Goal: Task Accomplishment & Management: Use online tool/utility

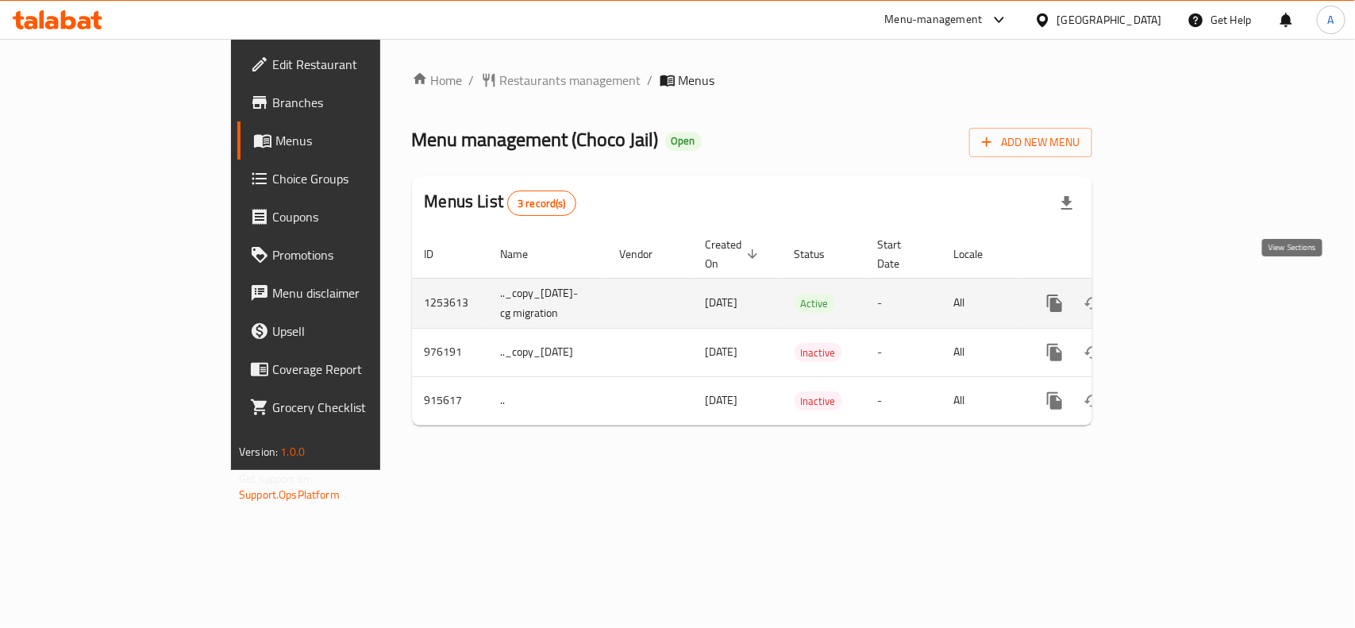
click at [1188, 284] on link "enhanced table" at bounding box center [1169, 303] width 38 height 38
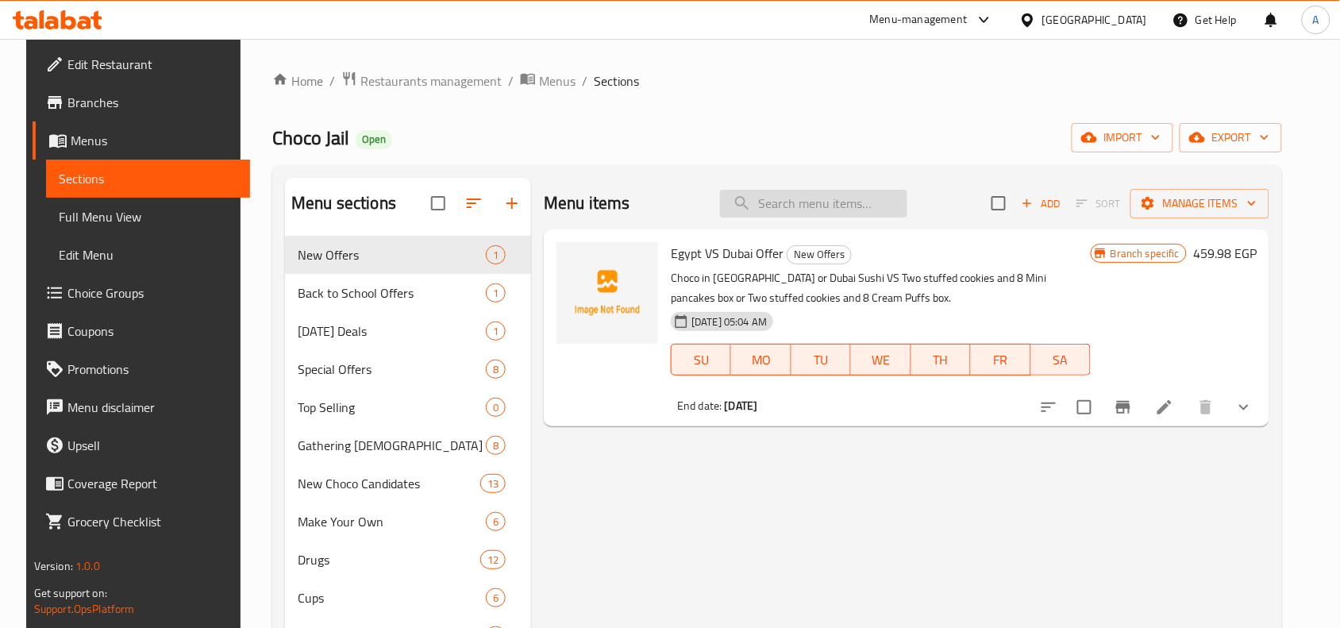
click at [811, 206] on input "search" at bounding box center [813, 204] width 187 height 28
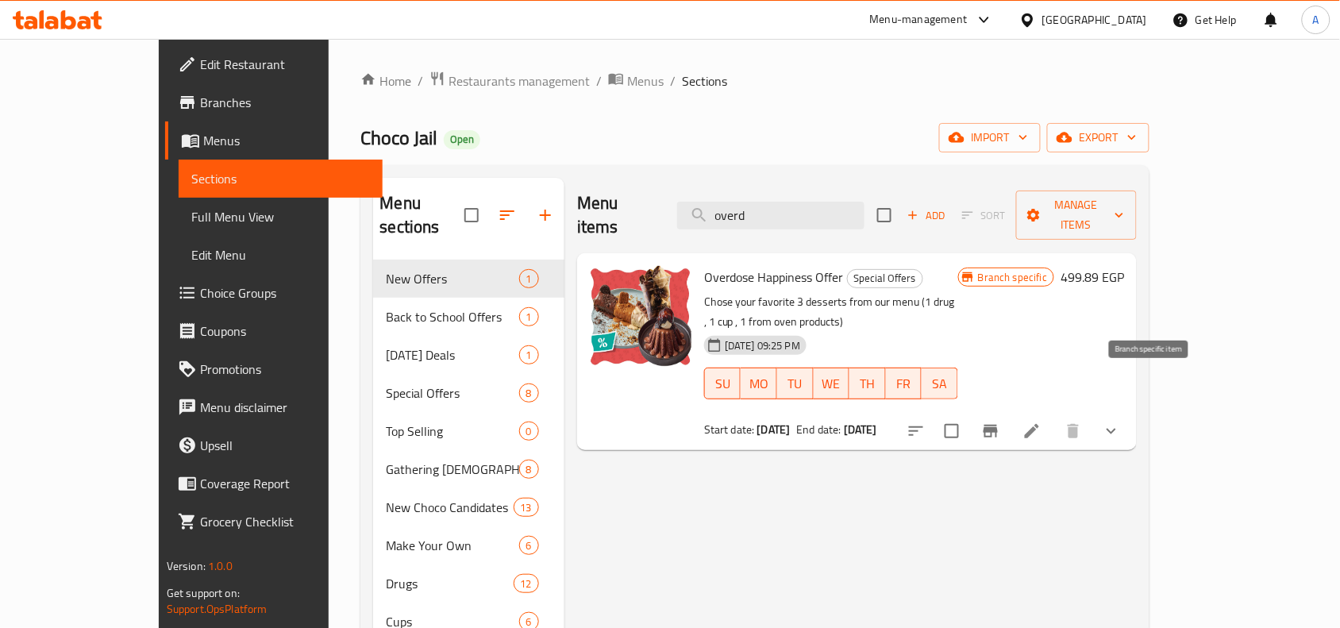
click at [998, 425] on icon "Branch-specific-item" at bounding box center [991, 431] width 14 height 13
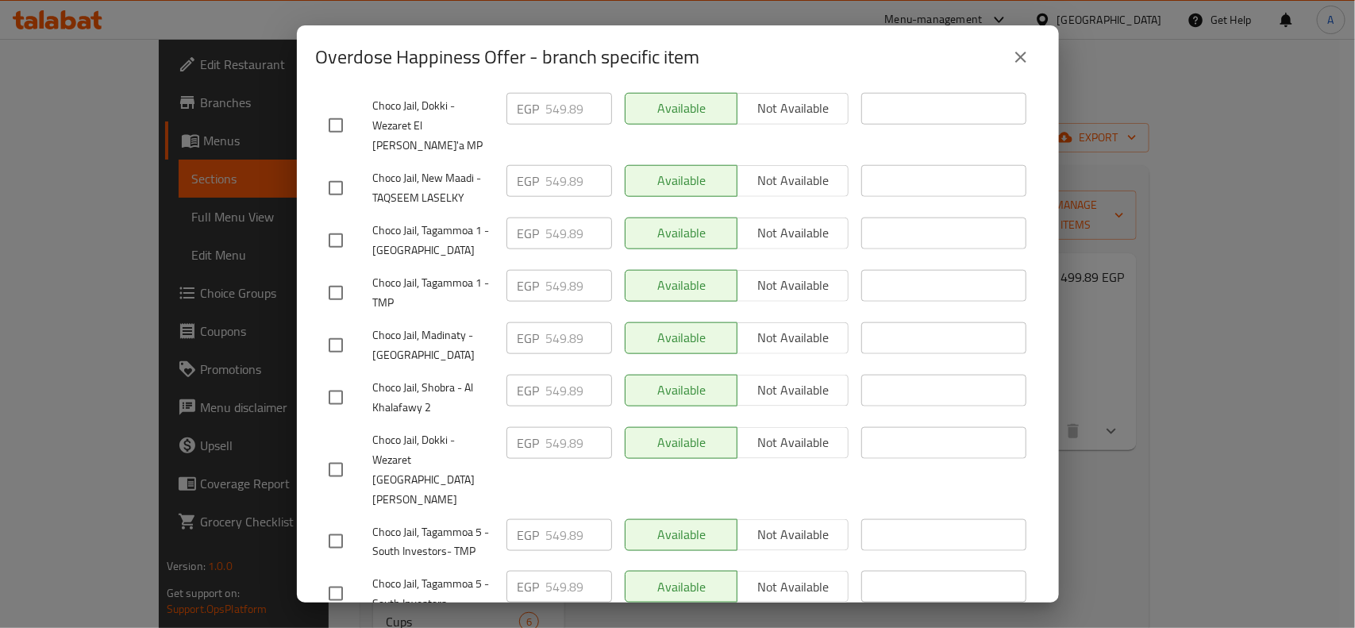
scroll to position [849, 0]
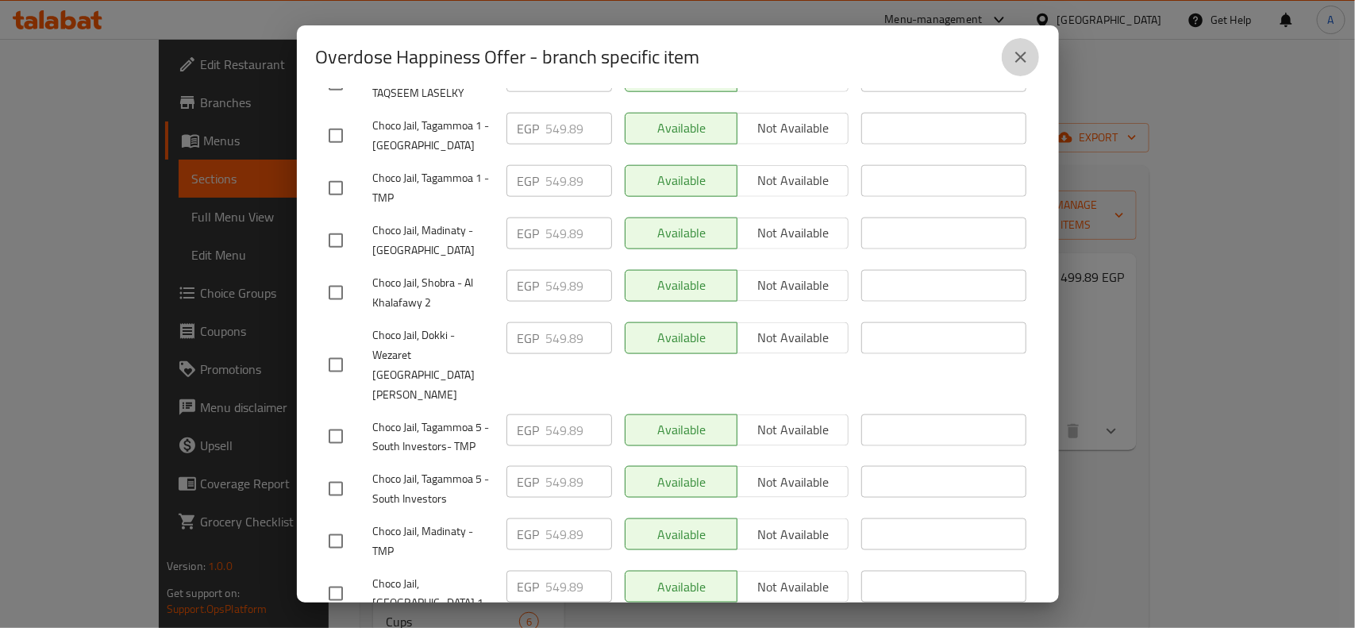
click at [1034, 56] on button "close" at bounding box center [1021, 57] width 38 height 38
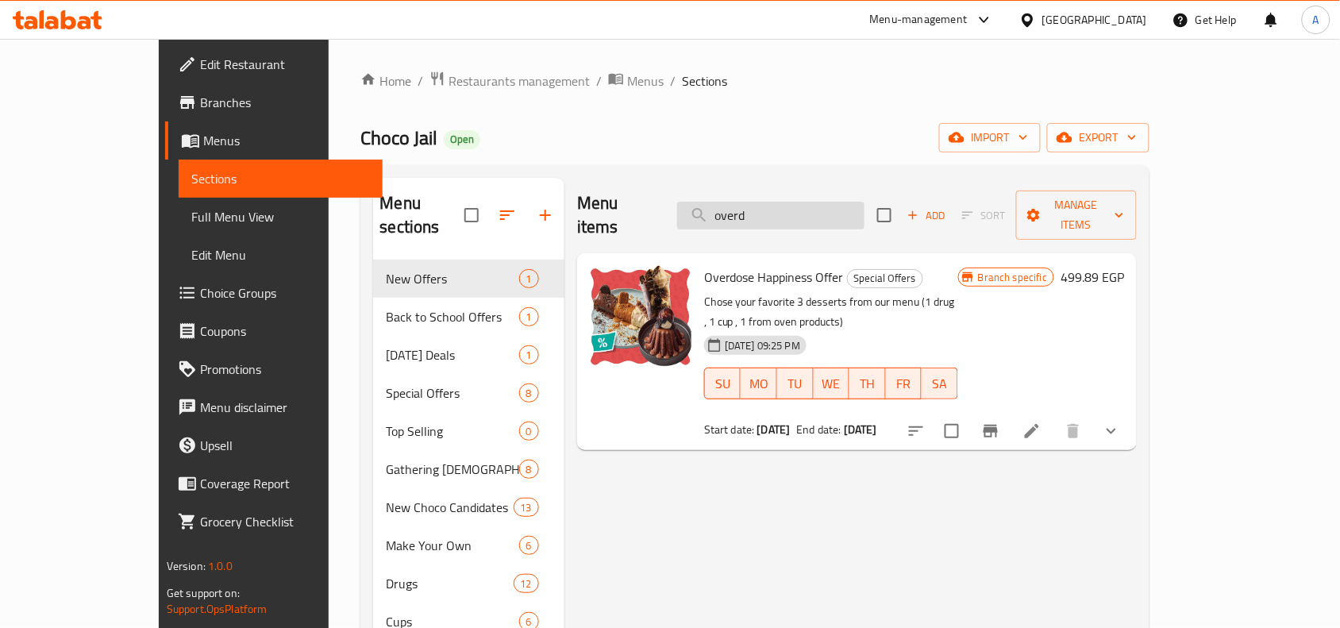
click at [828, 206] on input "overd" at bounding box center [770, 216] width 187 height 28
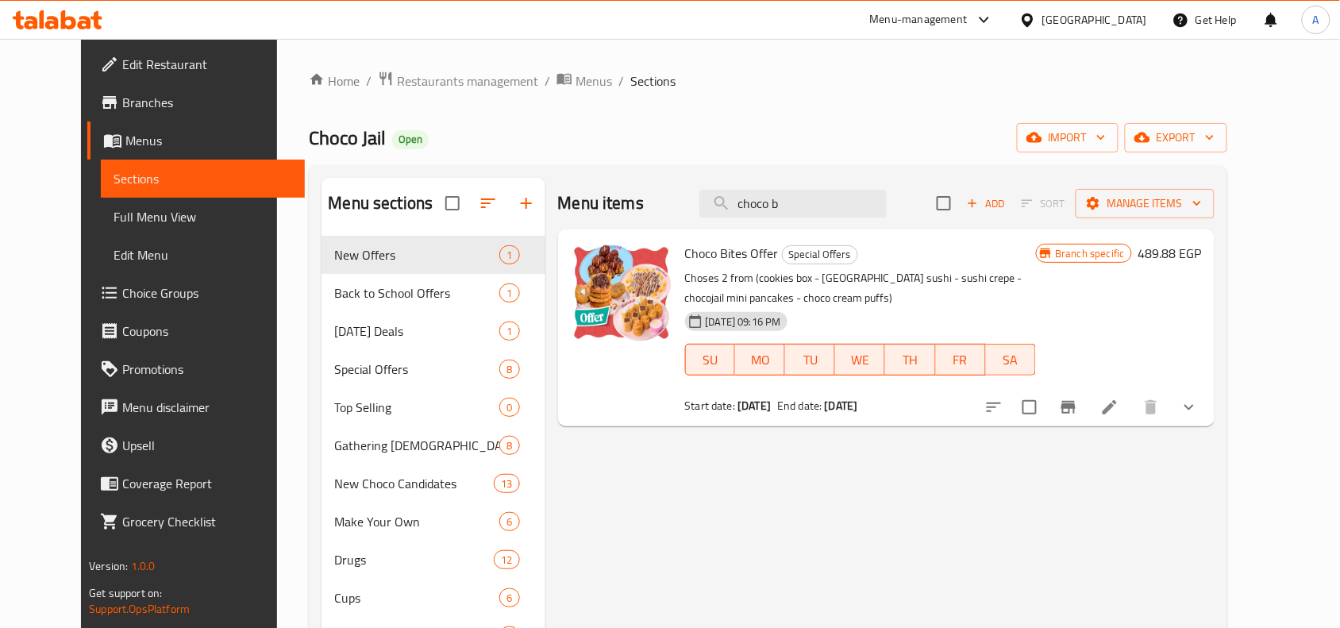
type input "choco b"
click at [1076, 409] on icon "Branch-specific-item" at bounding box center [1068, 407] width 14 height 13
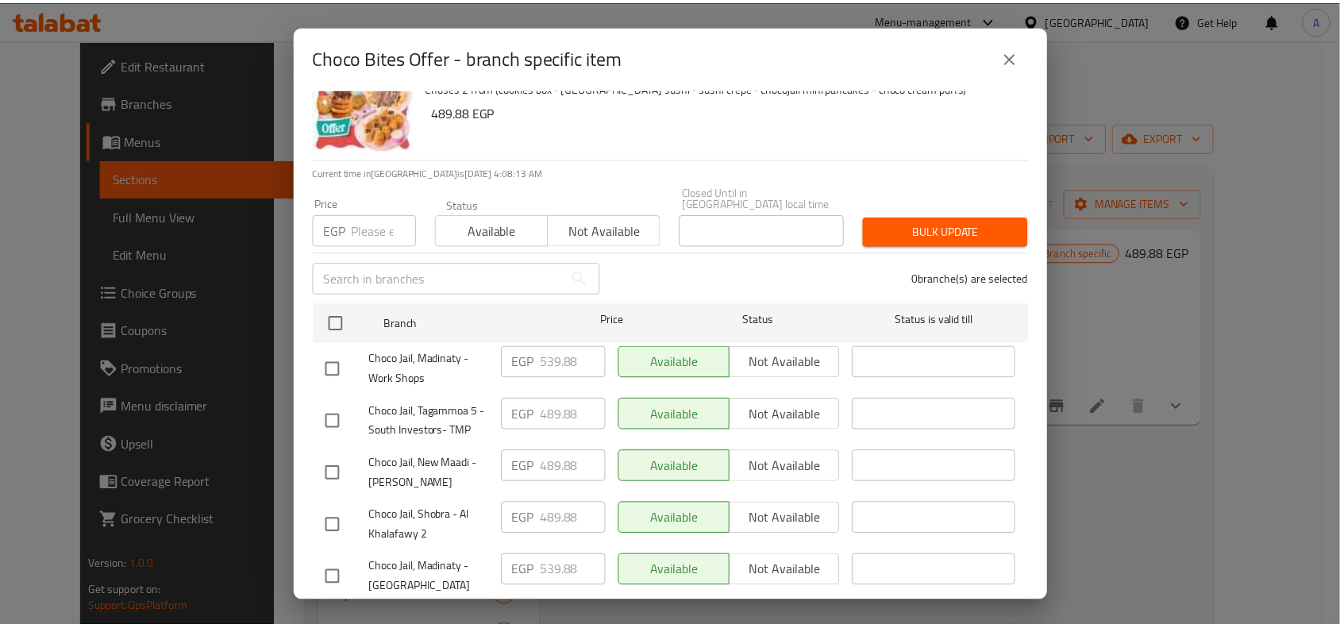
scroll to position [0, 0]
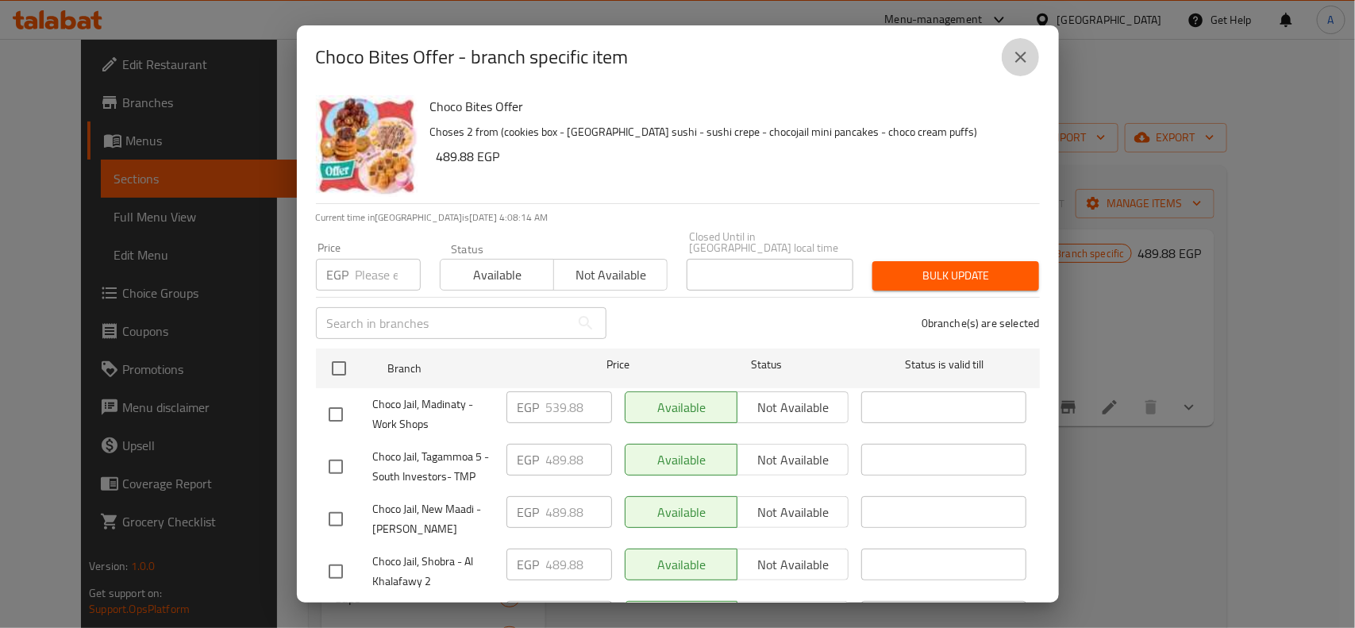
click at [1026, 50] on icon "close" at bounding box center [1020, 57] width 19 height 19
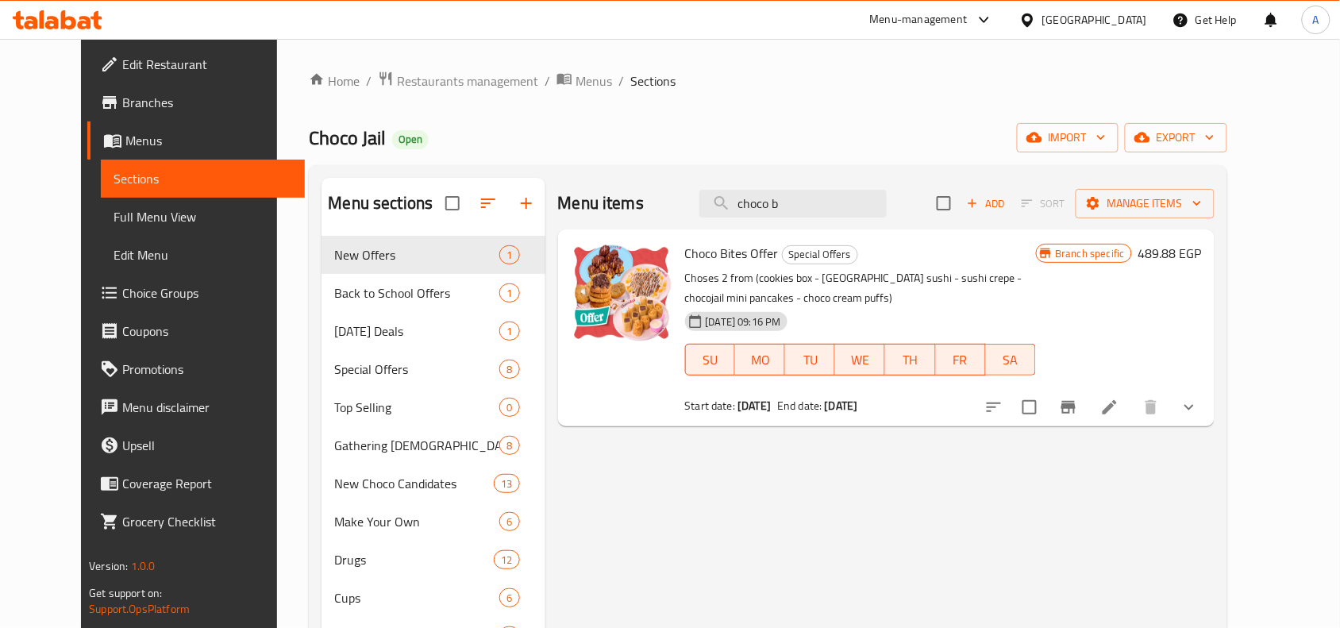
click at [629, 121] on div "Home / Restaurants management / Menus / Sections Choco Jail Open import export …" at bounding box center [768, 544] width 918 height 946
